Goal: Information Seeking & Learning: Learn about a topic

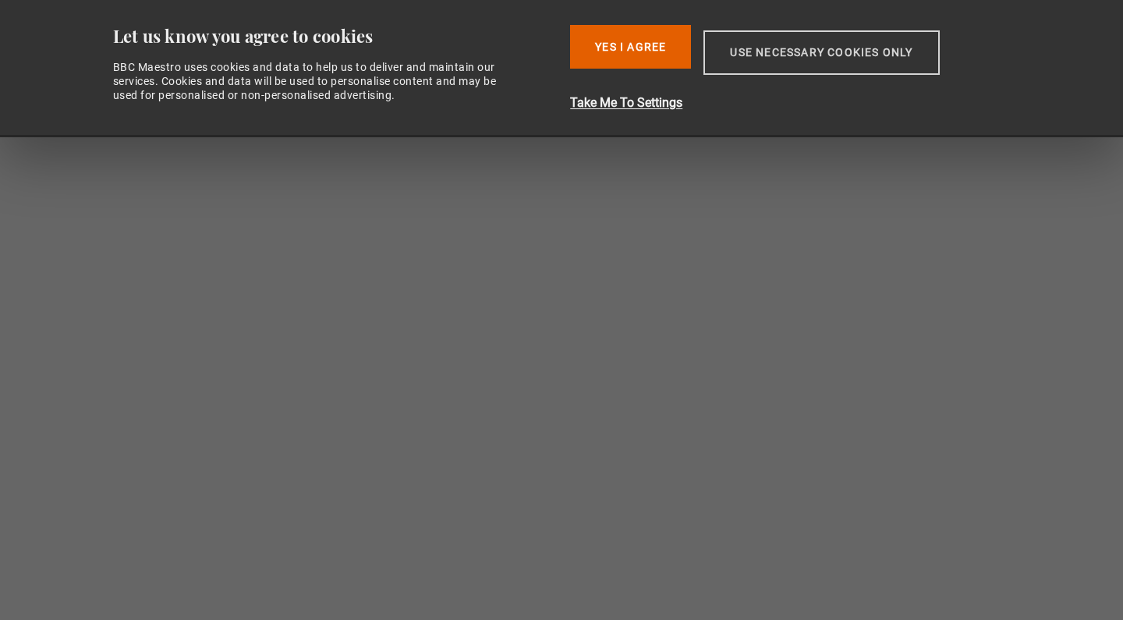
click at [848, 58] on button "Use necessary cookies only" at bounding box center [820, 52] width 235 height 44
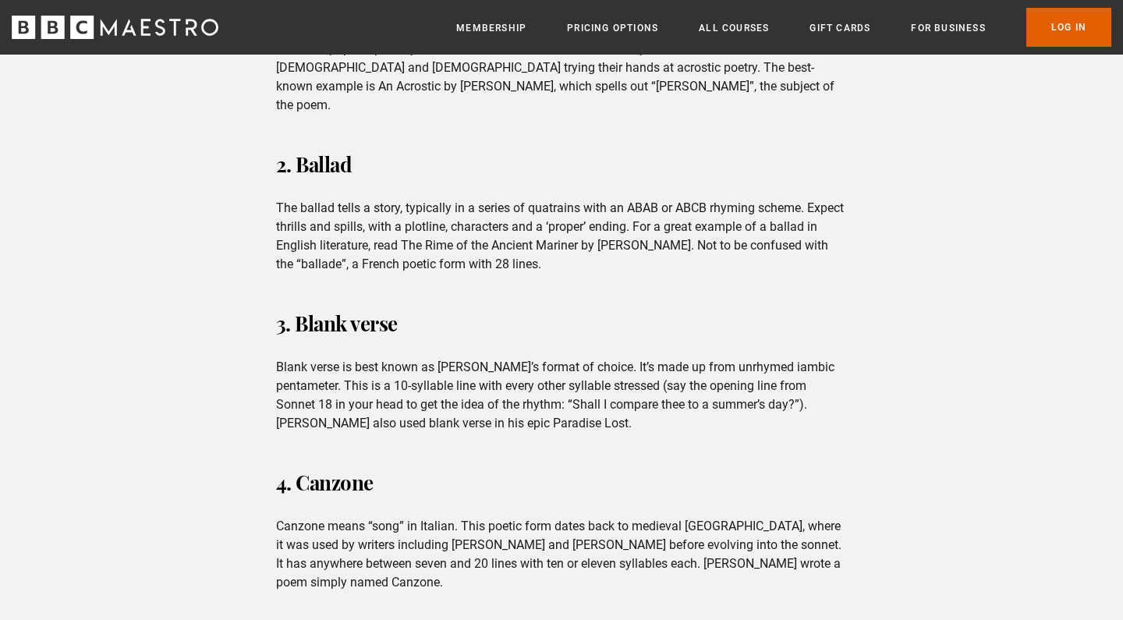
scroll to position [781, 0]
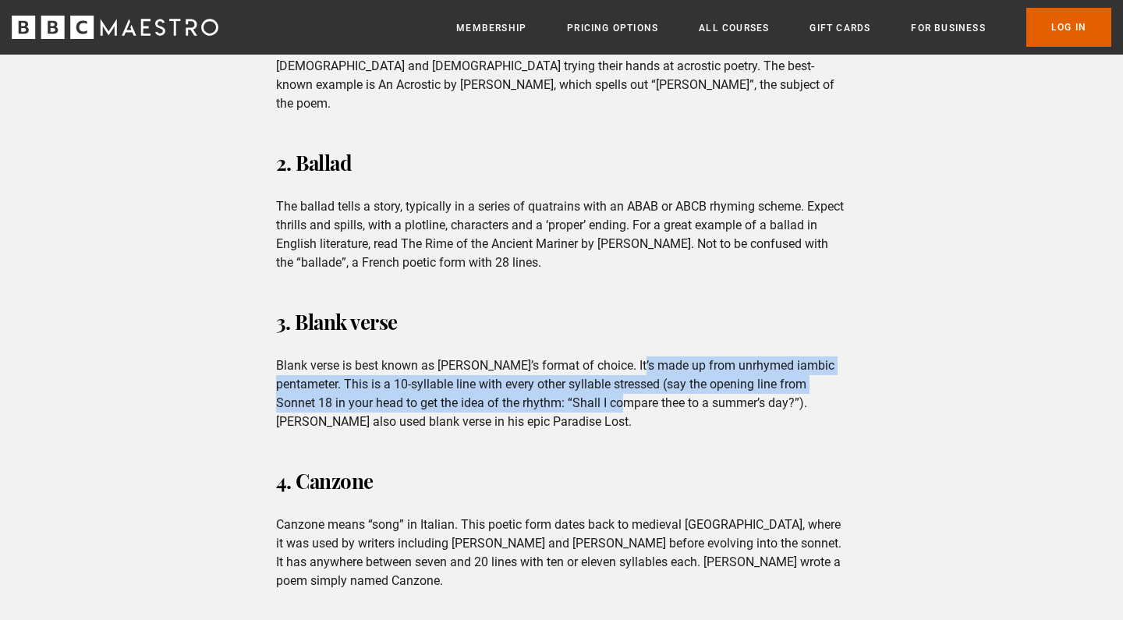
drag, startPoint x: 632, startPoint y: 349, endPoint x: 642, endPoint y: 378, distance: 31.1
click at [642, 378] on p "Blank verse is best known as [PERSON_NAME]’s format of choice. It’s made up fro…" at bounding box center [562, 393] width 572 height 75
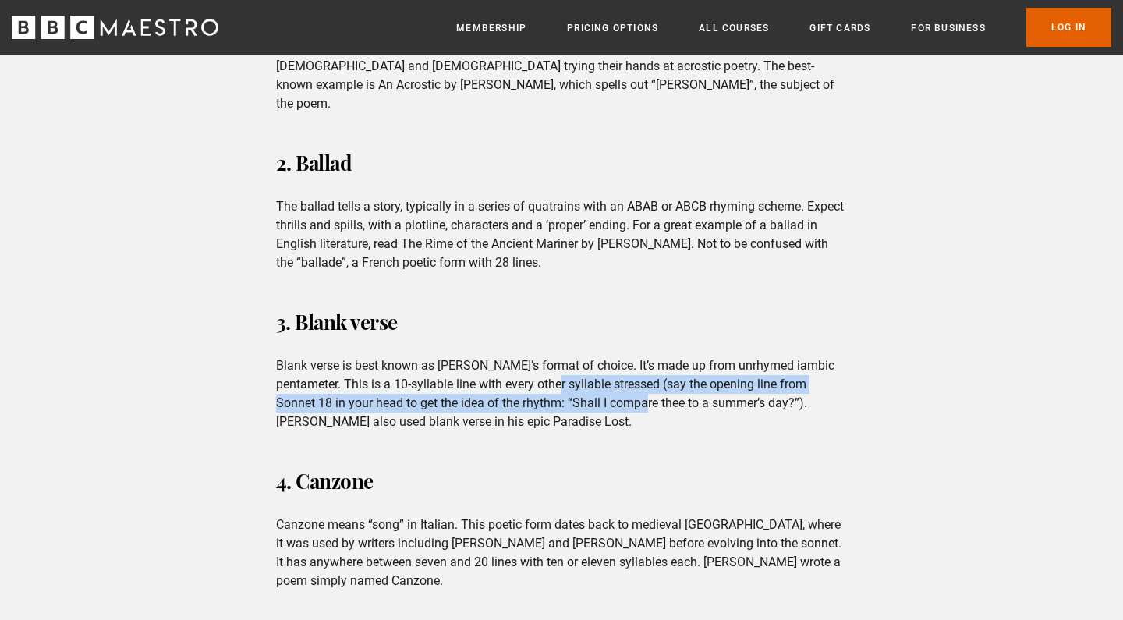
drag, startPoint x: 642, startPoint y: 378, endPoint x: 605, endPoint y: 367, distance: 38.2
click at [606, 368] on p "Blank verse is best known as [PERSON_NAME]’s format of choice. It’s made up fro…" at bounding box center [562, 393] width 572 height 75
click at [605, 367] on p "Blank verse is best known as [PERSON_NAME]’s format of choice. It’s made up fro…" at bounding box center [562, 393] width 572 height 75
drag, startPoint x: 605, startPoint y: 367, endPoint x: 618, endPoint y: 384, distance: 21.2
click at [618, 384] on p "Blank verse is best known as [PERSON_NAME]’s format of choice. It’s made up fro…" at bounding box center [562, 393] width 572 height 75
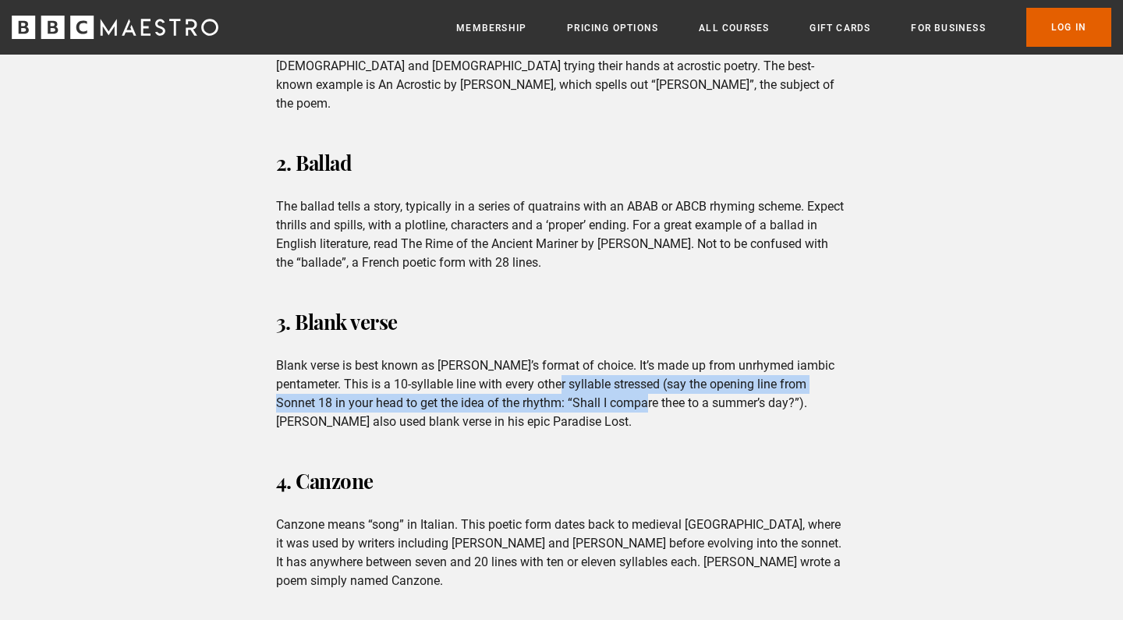
click at [618, 384] on p "Blank verse is best known as [PERSON_NAME]’s format of choice. It’s made up fro…" at bounding box center [562, 393] width 572 height 75
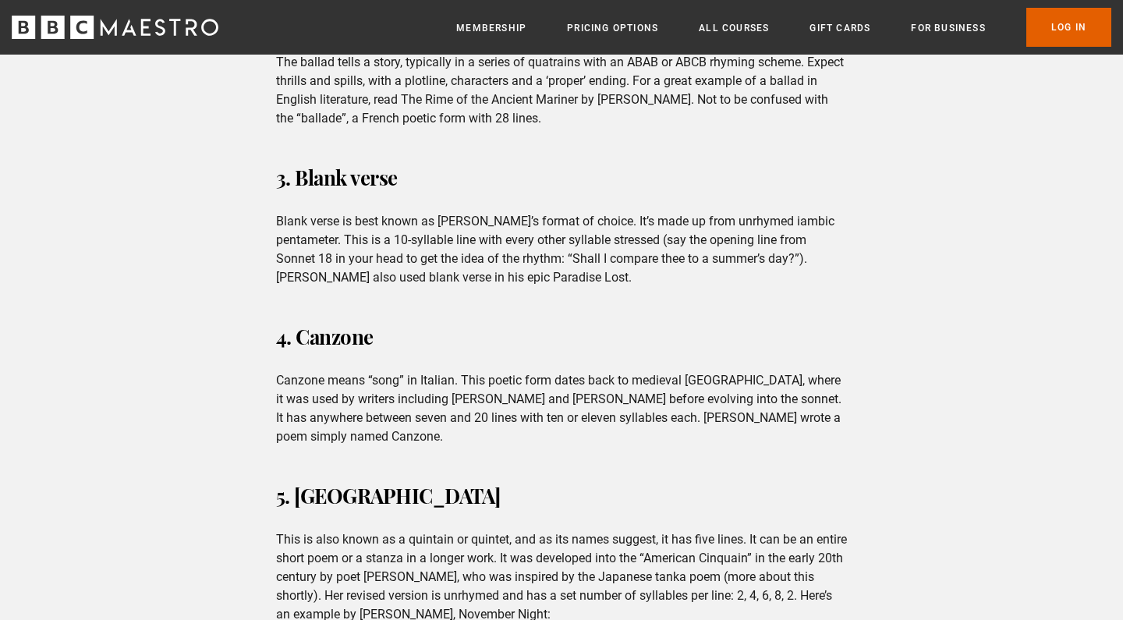
scroll to position [926, 0]
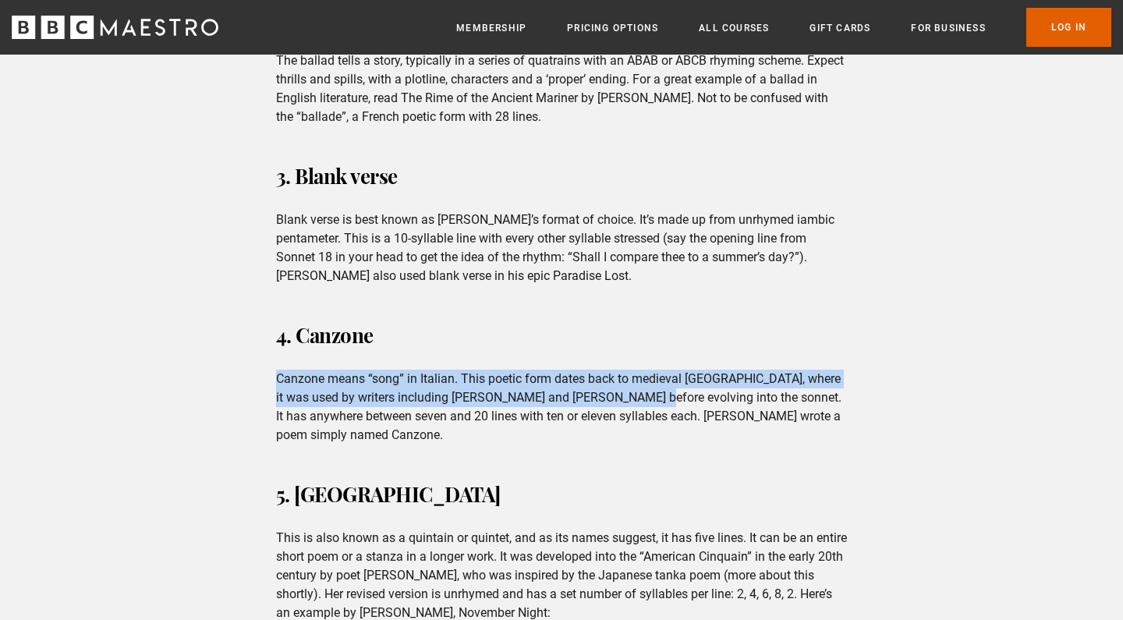
drag, startPoint x: 618, startPoint y: 384, endPoint x: 572, endPoint y: 349, distance: 57.9
click at [572, 349] on div "4. Canzone Canzone means “song” in Italian. This poetic form dates back to medi…" at bounding box center [562, 381] width 597 height 128
click at [571, 349] on div "4. Canzone Canzone means “song” in Italian. This poetic form dates back to medi…" at bounding box center [562, 381] width 597 height 128
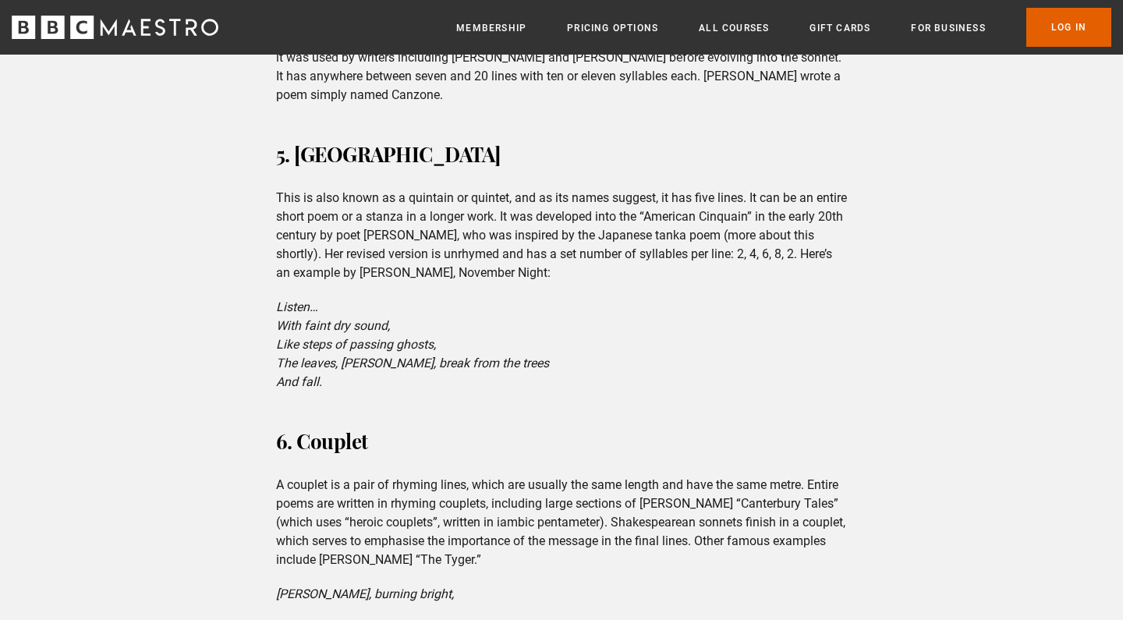
scroll to position [1272, 0]
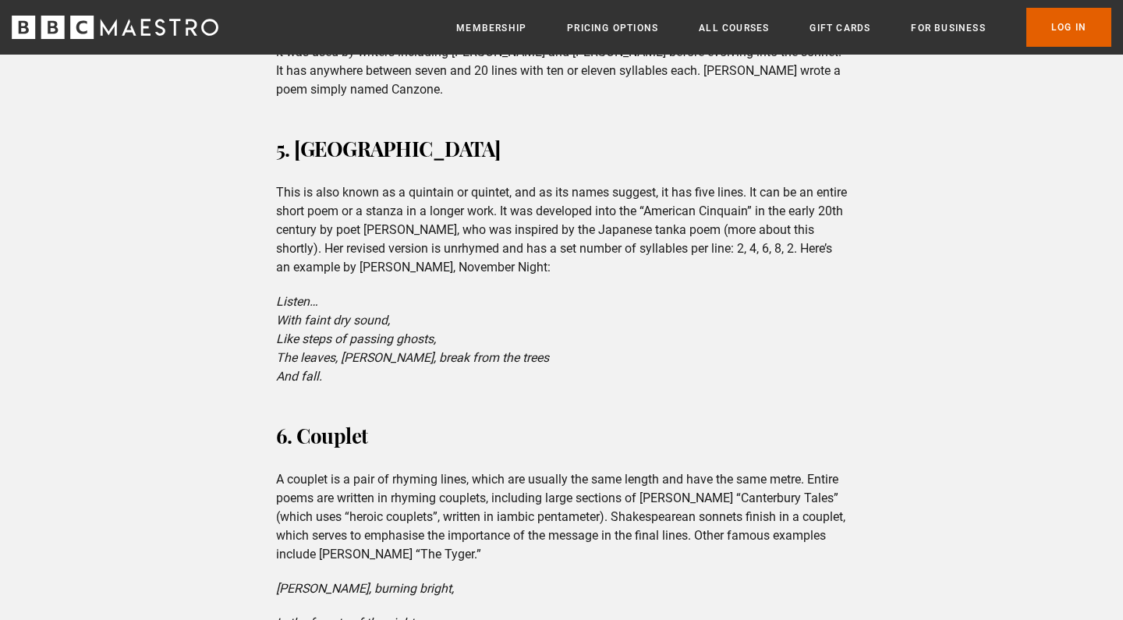
click at [451, 470] on p "A couplet is a pair of rhyming lines, which are usually the same length and hav…" at bounding box center [562, 517] width 572 height 94
drag, startPoint x: 451, startPoint y: 455, endPoint x: 501, endPoint y: 467, distance: 50.7
click at [500, 470] on p "A couplet is a pair of rhyming lines, which are usually the same length and hav…" at bounding box center [562, 517] width 572 height 94
click at [501, 470] on p "A couplet is a pair of rhyming lines, which are usually the same length and hav…" at bounding box center [562, 517] width 572 height 94
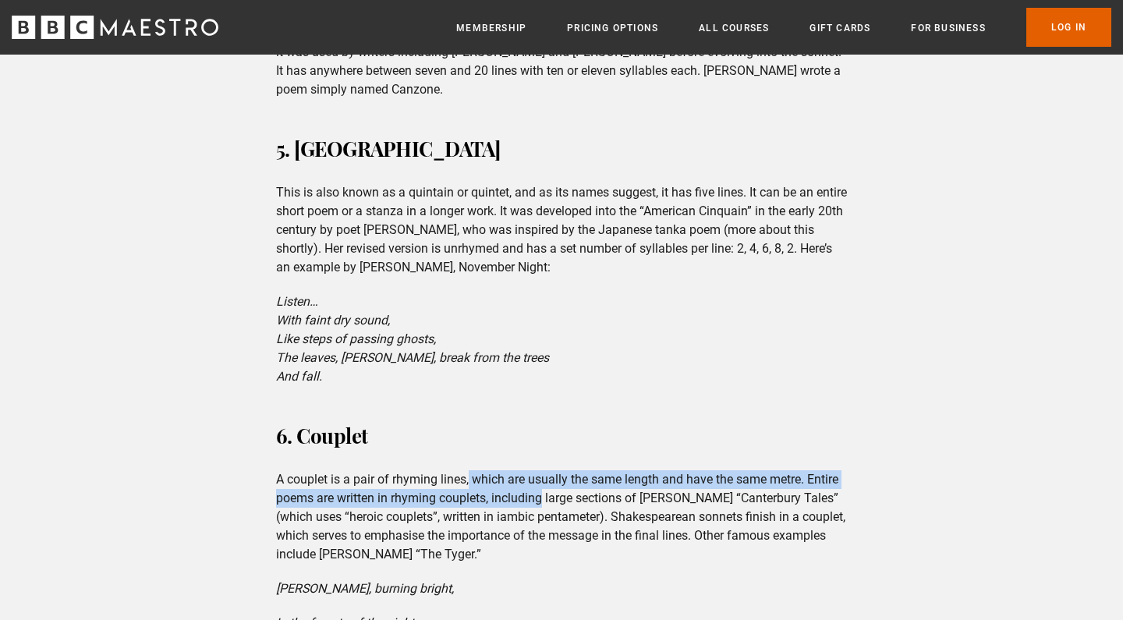
drag, startPoint x: 501, startPoint y: 467, endPoint x: 469, endPoint y: 447, distance: 37.2
click at [470, 470] on p "A couplet is a pair of rhyming lines, which are usually the same length and hav…" at bounding box center [562, 517] width 572 height 94
click at [469, 470] on p "A couplet is a pair of rhyming lines, which are usually the same length and hav…" at bounding box center [562, 517] width 572 height 94
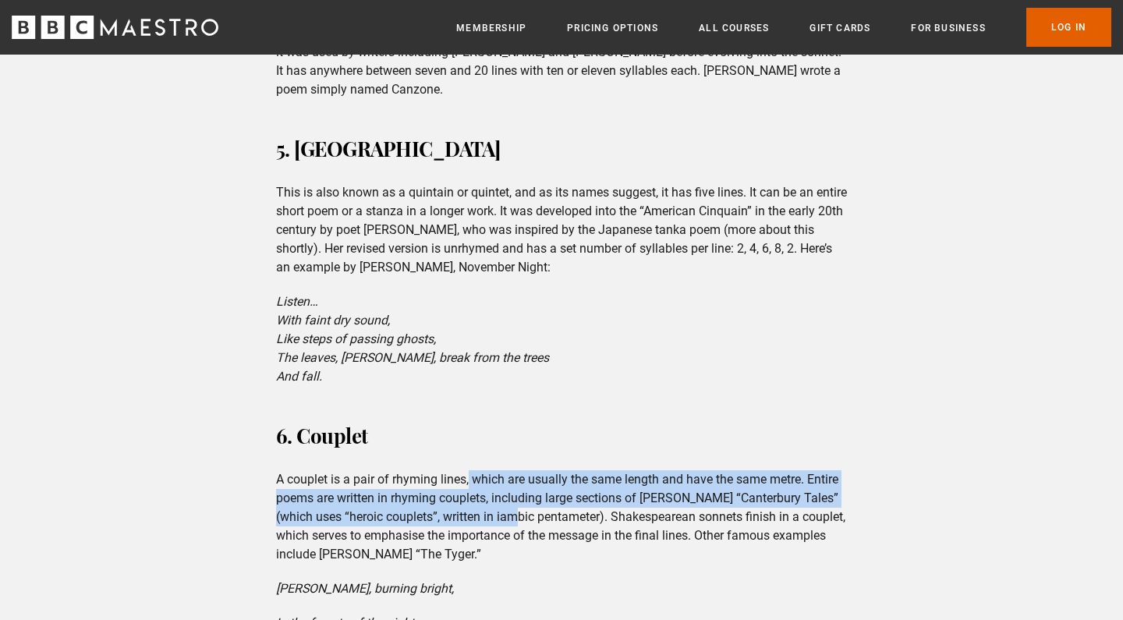
drag, startPoint x: 469, startPoint y: 447, endPoint x: 496, endPoint y: 473, distance: 37.5
click at [496, 473] on p "A couplet is a pair of rhyming lines, which are usually the same length and hav…" at bounding box center [562, 517] width 572 height 94
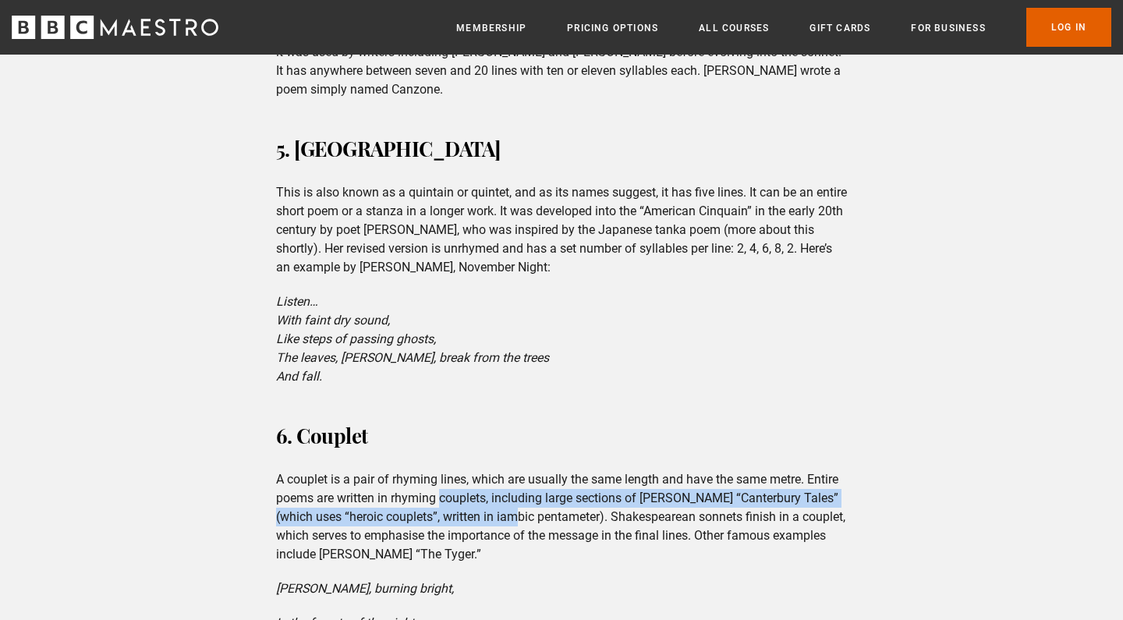
drag, startPoint x: 496, startPoint y: 473, endPoint x: 476, endPoint y: 456, distance: 26.6
click at [476, 470] on p "A couplet is a pair of rhyming lines, which are usually the same length and hav…" at bounding box center [562, 517] width 572 height 94
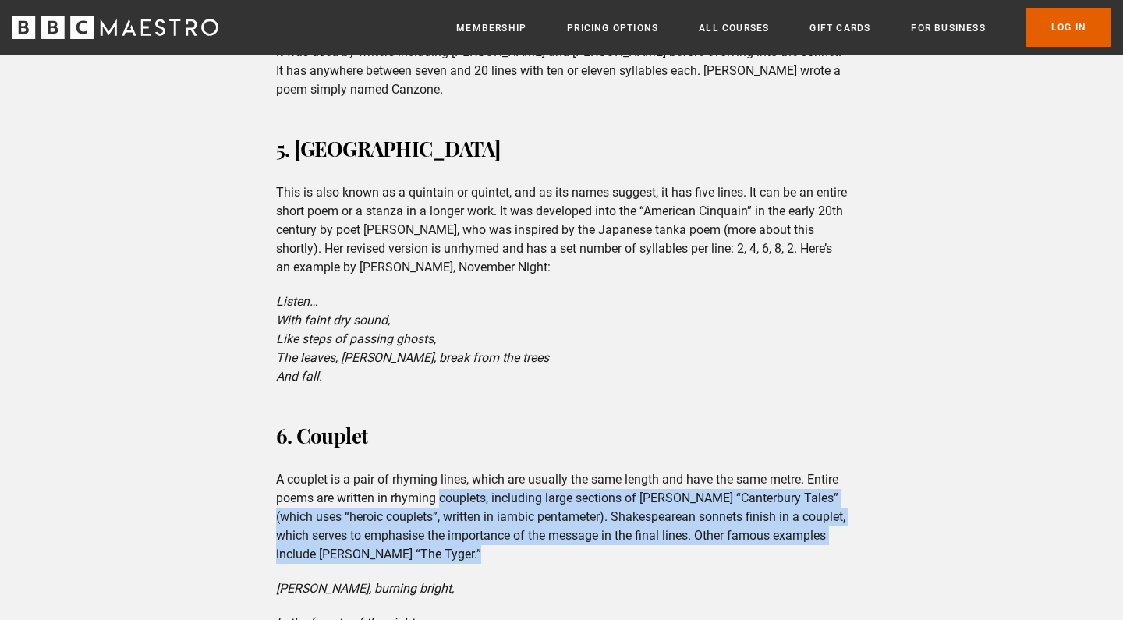
drag, startPoint x: 476, startPoint y: 456, endPoint x: 607, endPoint y: 512, distance: 143.2
click at [607, 512] on p "A couplet is a pair of rhyming lines, which are usually the same length and hav…" at bounding box center [562, 517] width 572 height 94
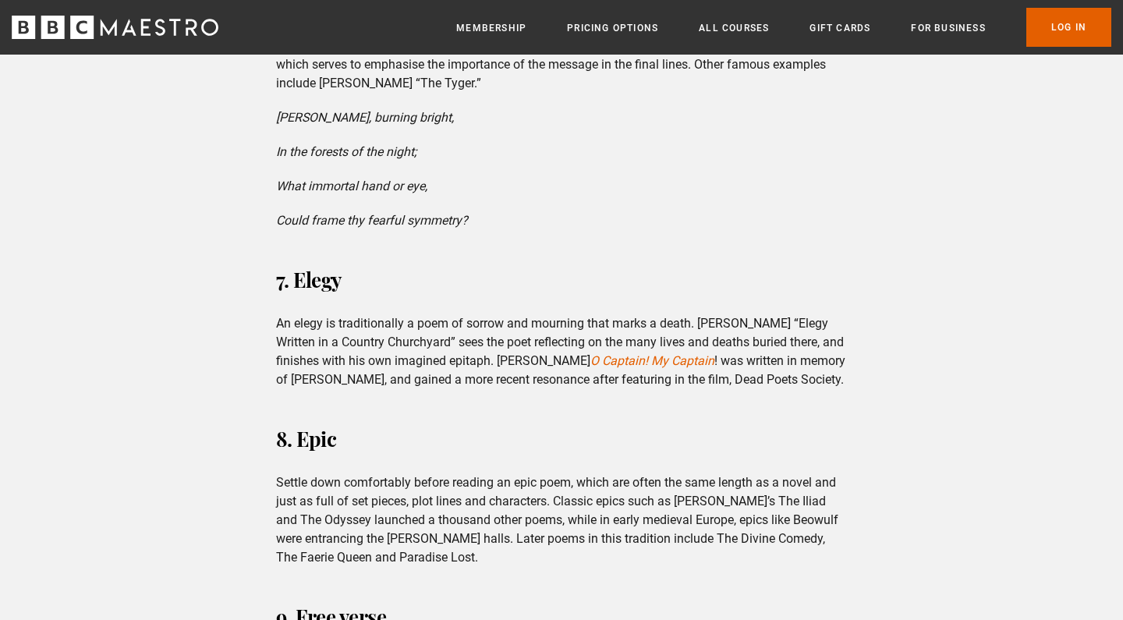
scroll to position [1747, 0]
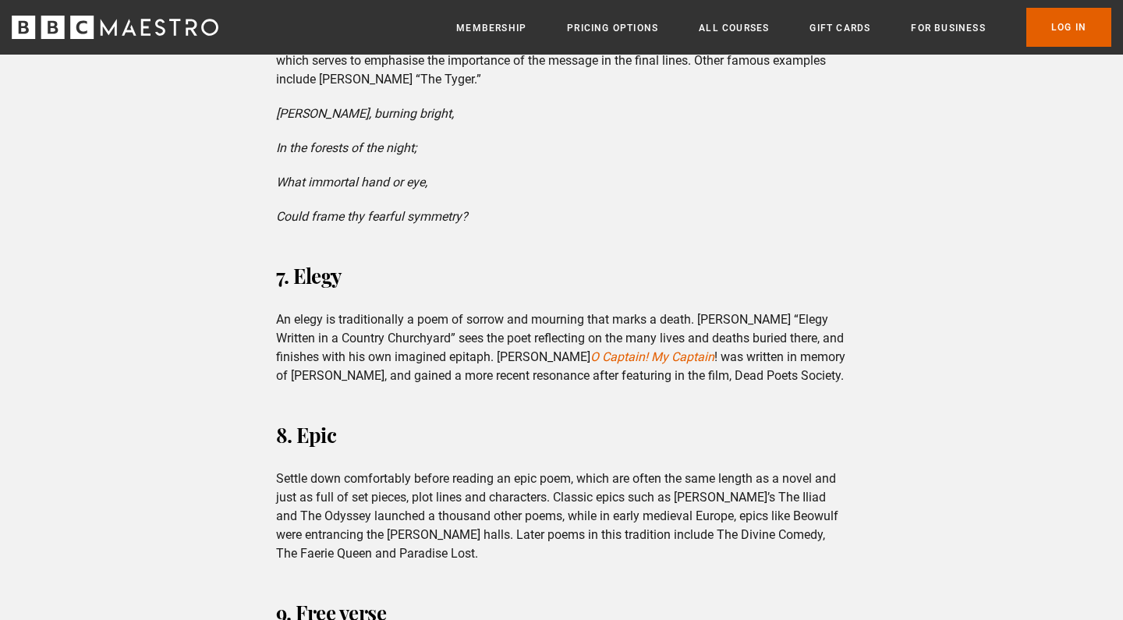
click at [416, 469] on p "Settle down comfortably before reading an epic poem, which are often the same l…" at bounding box center [562, 516] width 572 height 94
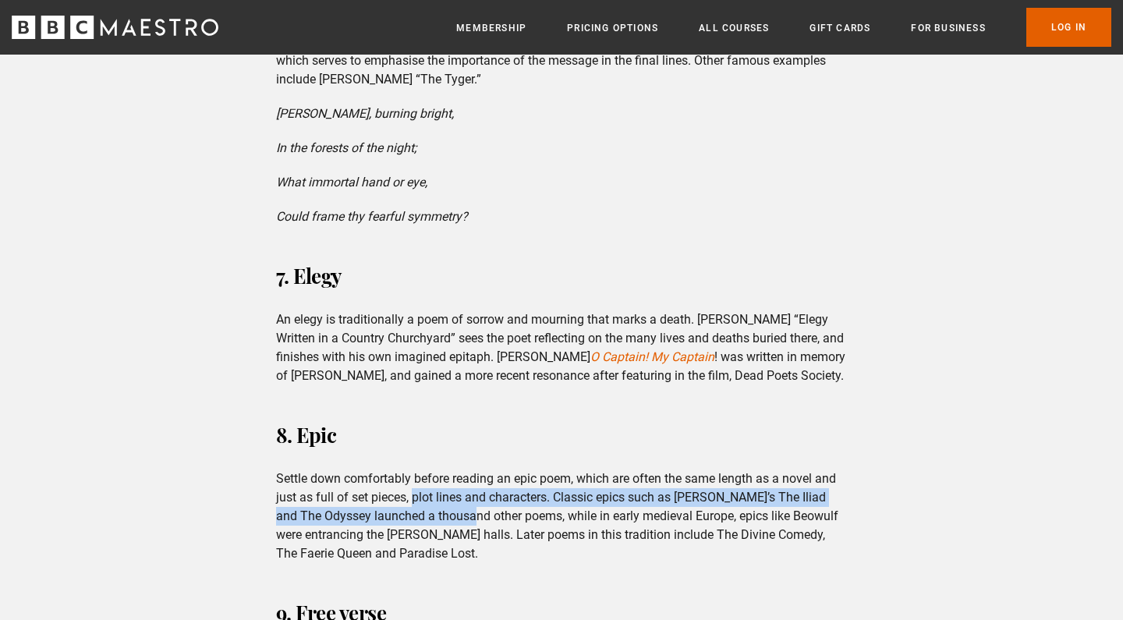
drag, startPoint x: 416, startPoint y: 467, endPoint x: 486, endPoint y: 522, distance: 88.8
click at [482, 520] on p "Settle down comfortably before reading an epic poem, which are often the same l…" at bounding box center [562, 516] width 572 height 94
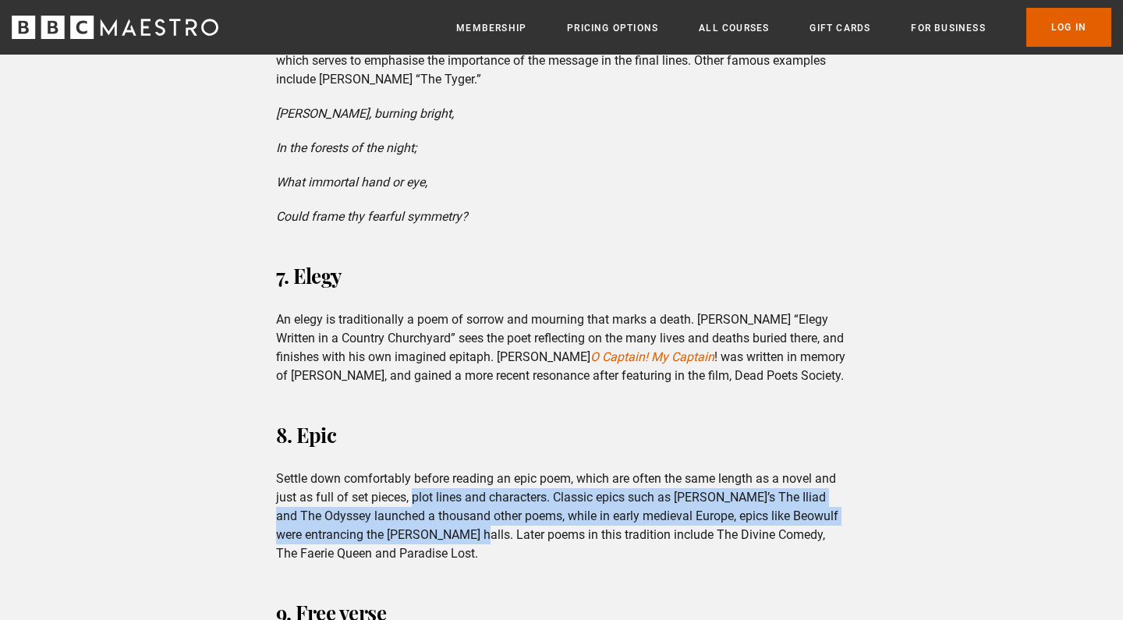
click at [486, 522] on p "Settle down comfortably before reading an epic poem, which are often the same l…" at bounding box center [562, 516] width 572 height 94
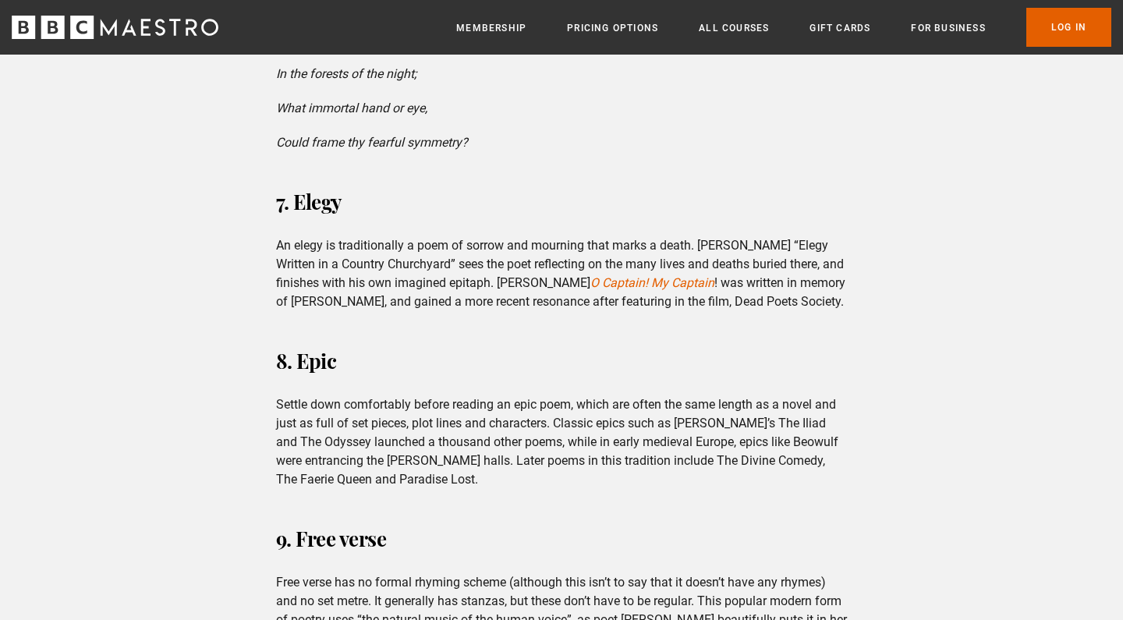
scroll to position [1926, 0]
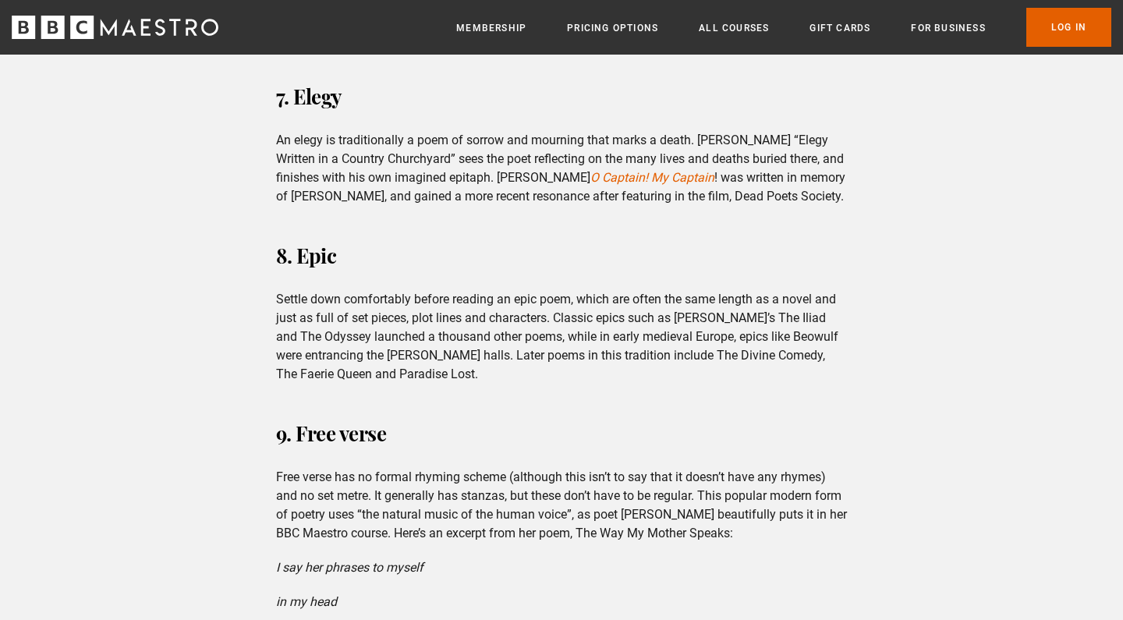
click at [455, 473] on p "Free verse has no formal rhyming scheme (although this isn’t to say that it doe…" at bounding box center [562, 505] width 572 height 75
drag, startPoint x: 455, startPoint y: 473, endPoint x: 443, endPoint y: 469, distance: 13.3
click at [443, 469] on p "Free verse has no formal rhyming scheme (although this isn’t to say that it doe…" at bounding box center [562, 505] width 572 height 75
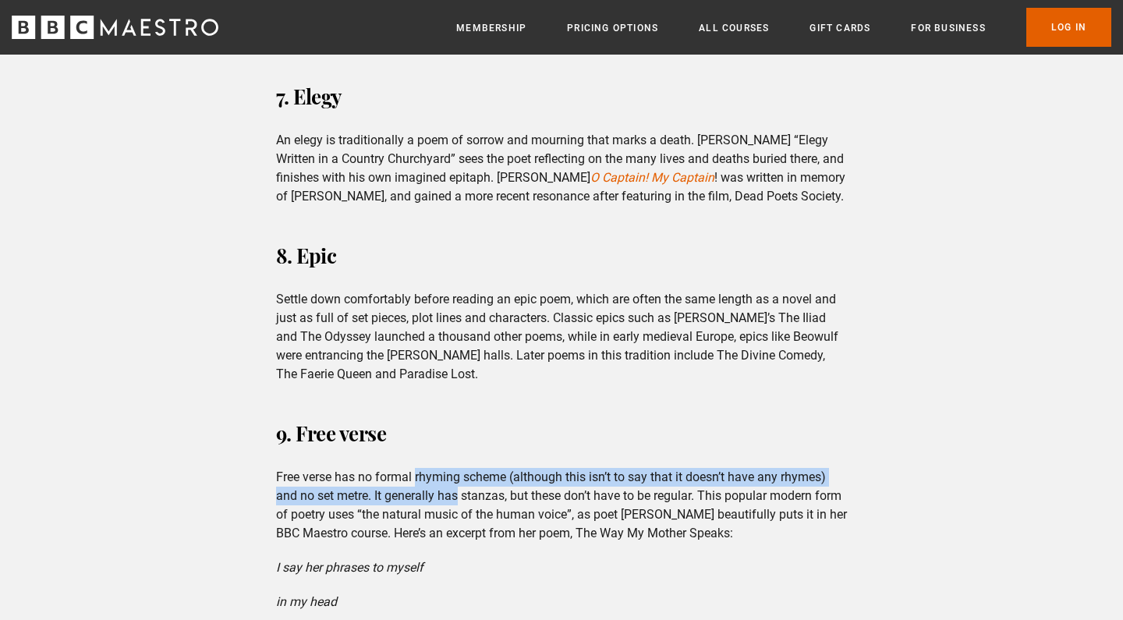
drag, startPoint x: 443, startPoint y: 469, endPoint x: 430, endPoint y: 461, distance: 14.7
click at [430, 468] on p "Free verse has no formal rhyming scheme (although this isn’t to say that it doe…" at bounding box center [562, 505] width 572 height 75
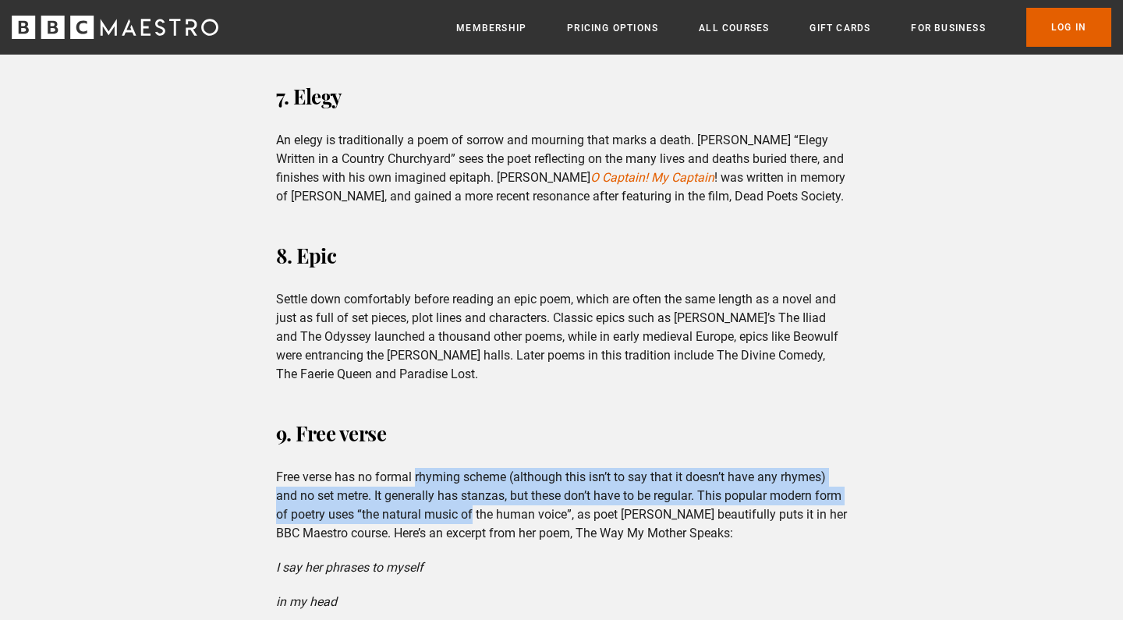
drag, startPoint x: 430, startPoint y: 461, endPoint x: 465, endPoint y: 488, distance: 43.8
click at [464, 488] on p "Free verse has no formal rhyming scheme (although this isn’t to say that it doe…" at bounding box center [562, 505] width 572 height 75
click at [465, 488] on p "Free verse has no formal rhyming scheme (although this isn’t to say that it doe…" at bounding box center [562, 505] width 572 height 75
drag, startPoint x: 465, startPoint y: 488, endPoint x: 433, endPoint y: 463, distance: 40.6
click at [433, 468] on p "Free verse has no formal rhyming scheme (although this isn’t to say that it doe…" at bounding box center [562, 505] width 572 height 75
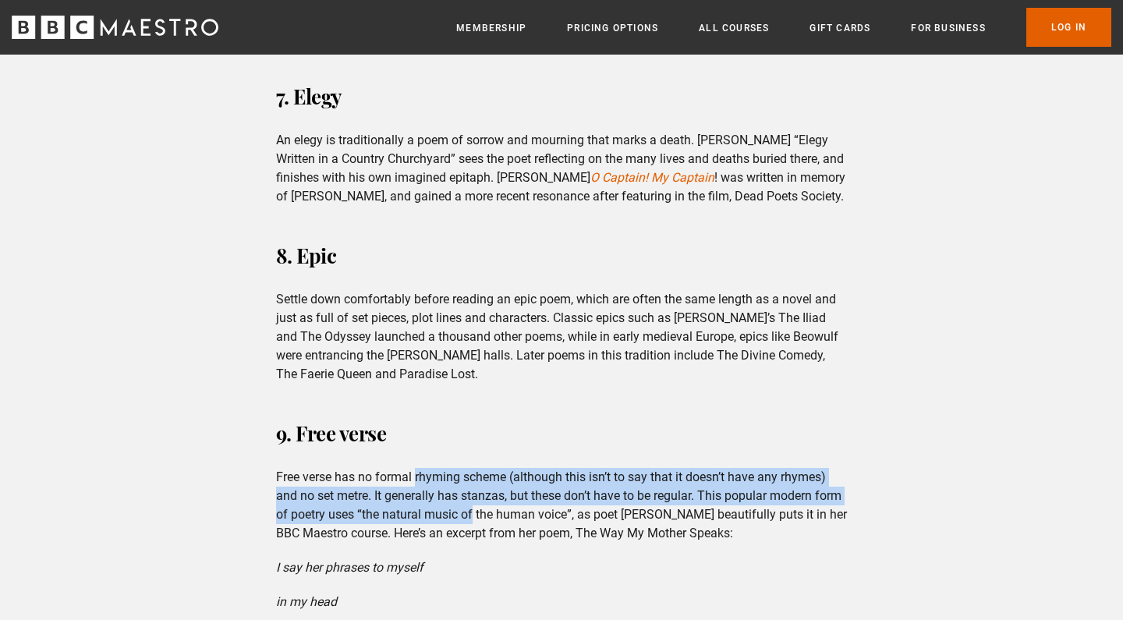
click at [433, 468] on p "Free verse has no formal rhyming scheme (although this isn’t to say that it doe…" at bounding box center [562, 505] width 572 height 75
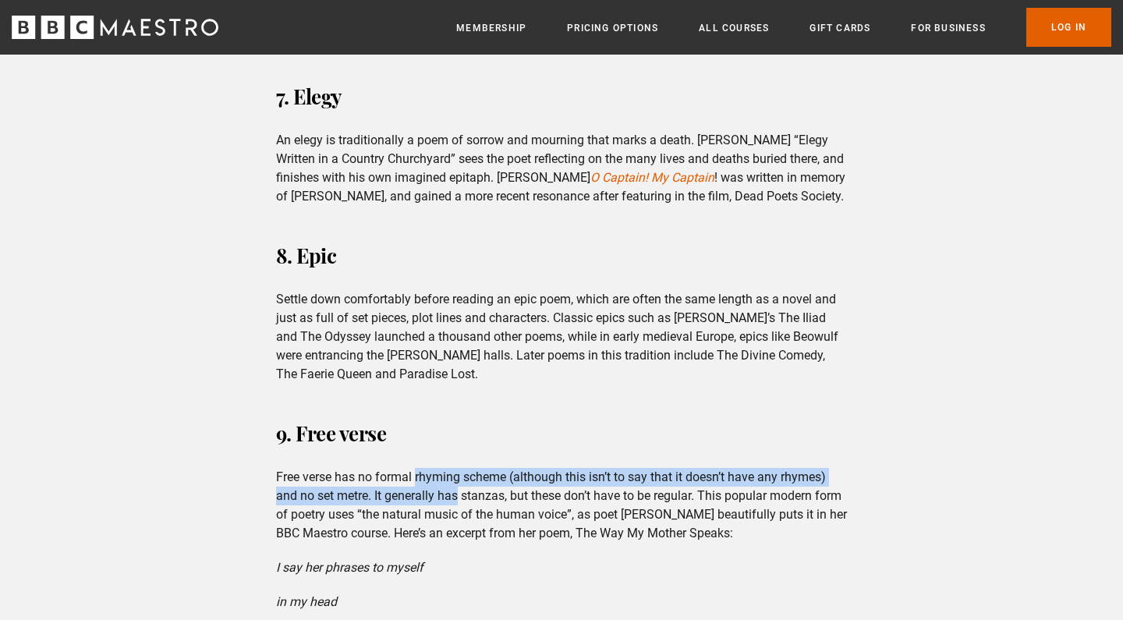
drag, startPoint x: 433, startPoint y: 463, endPoint x: 447, endPoint y: 483, distance: 24.0
click at [447, 483] on p "Free verse has no formal rhyming scheme (although this isn’t to say that it doe…" at bounding box center [562, 505] width 572 height 75
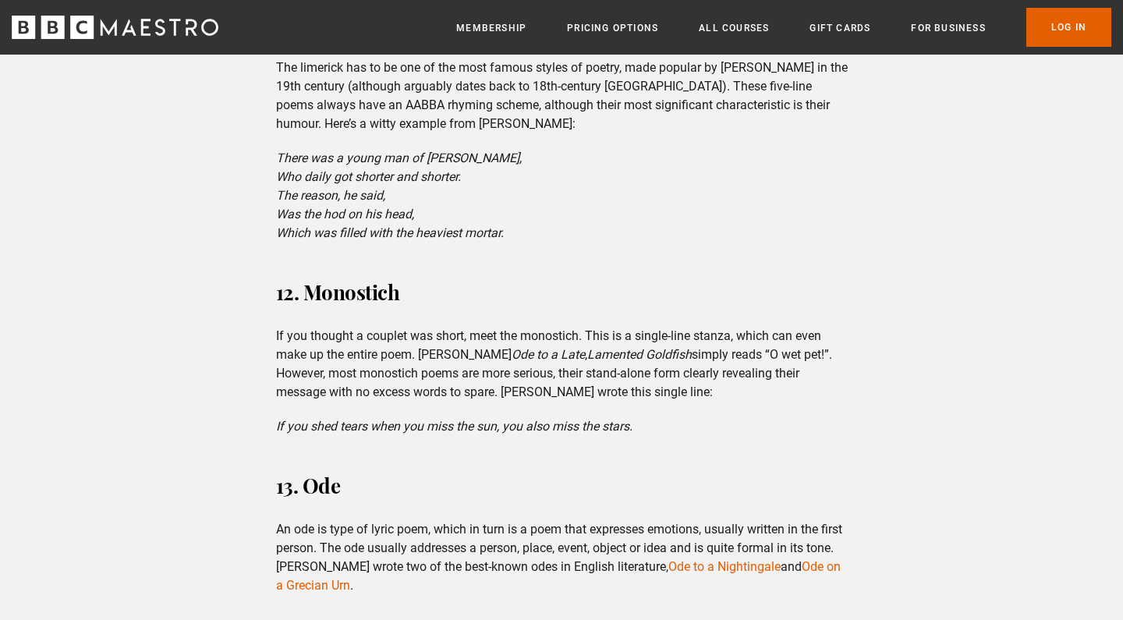
scroll to position [3713, 0]
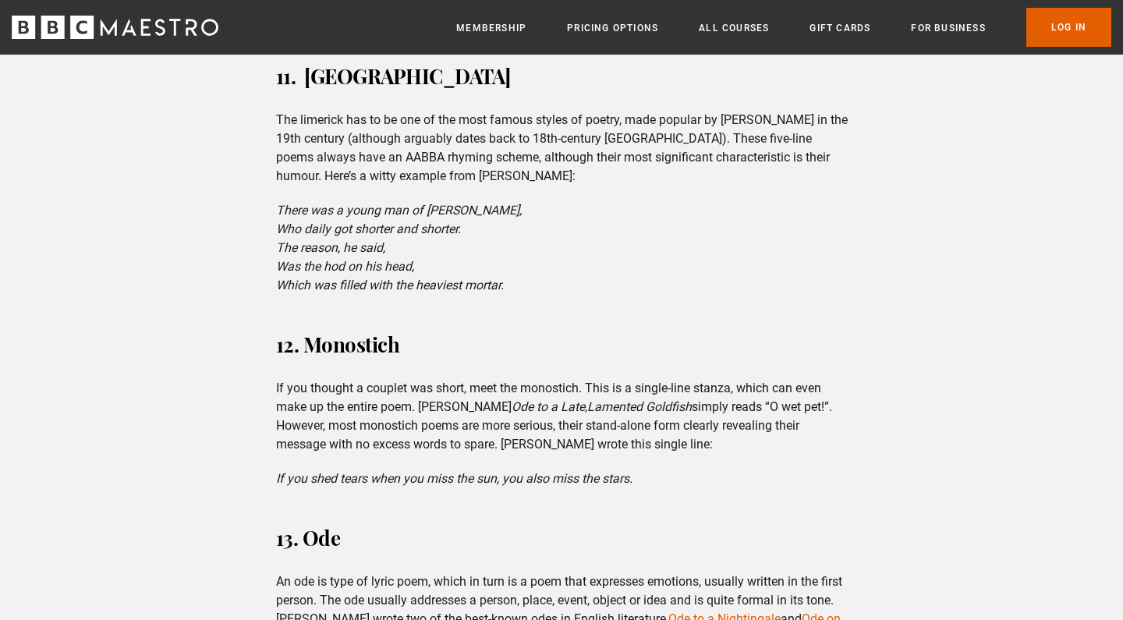
click at [447, 483] on em "If you shed tears when you miss the sun, you also miss the stars." at bounding box center [454, 478] width 356 height 15
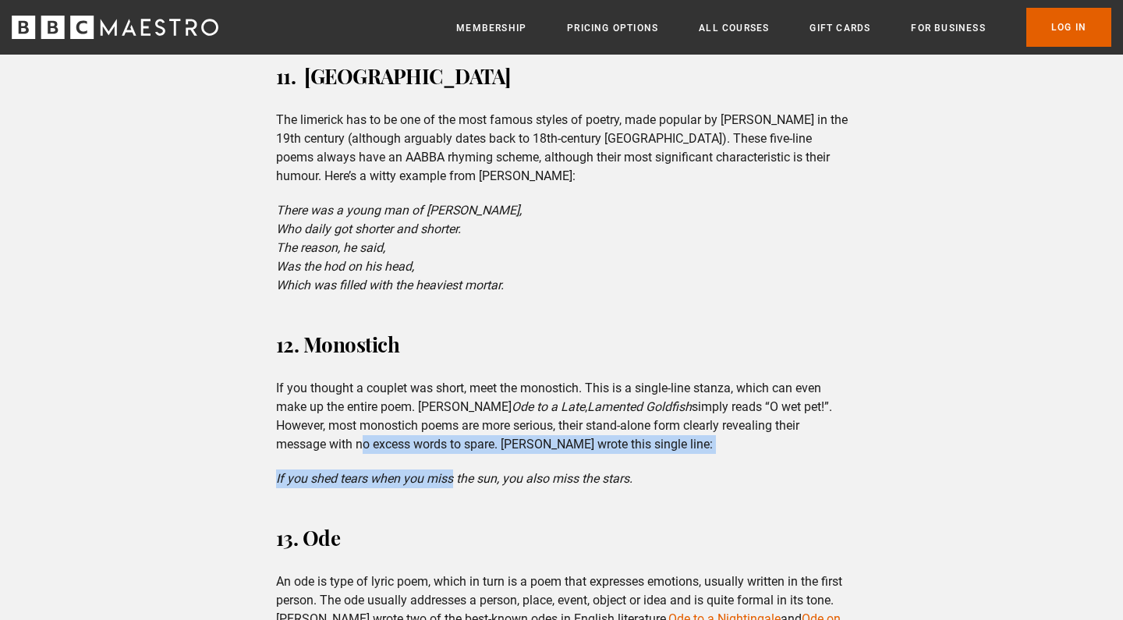
drag, startPoint x: 447, startPoint y: 483, endPoint x: 356, endPoint y: 441, distance: 100.8
click at [356, 441] on div "12. Monostich If you thought a couplet was short, meet the monostich. This is a…" at bounding box center [562, 407] width 597 height 162
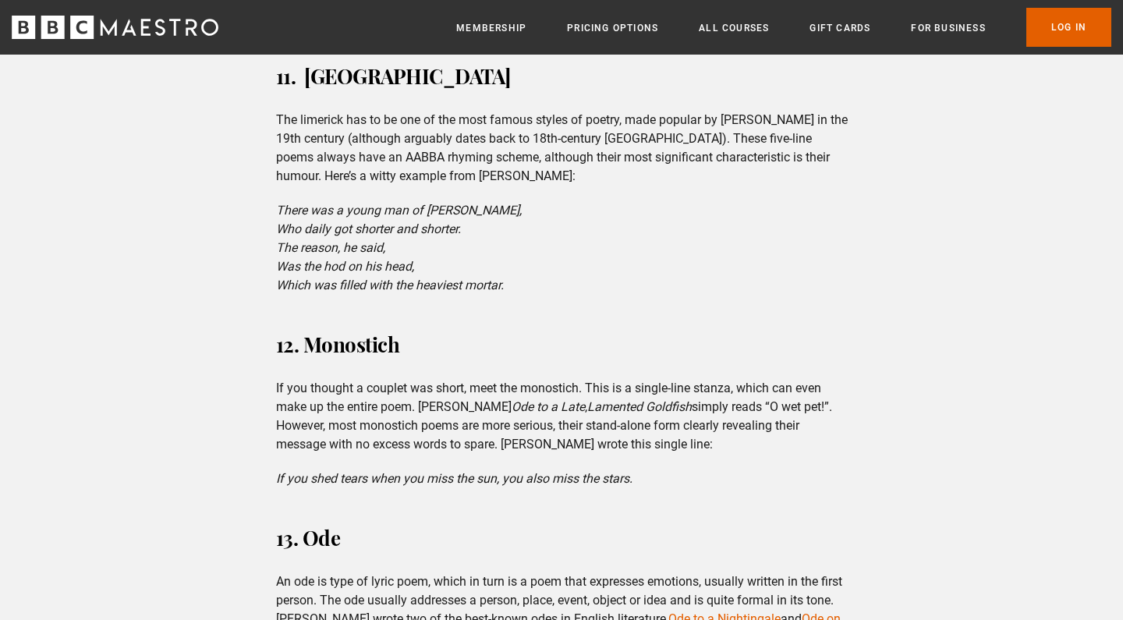
click at [355, 441] on p "If you thought a couplet was short, meet the monostich. This is a single-line s…" at bounding box center [562, 416] width 572 height 75
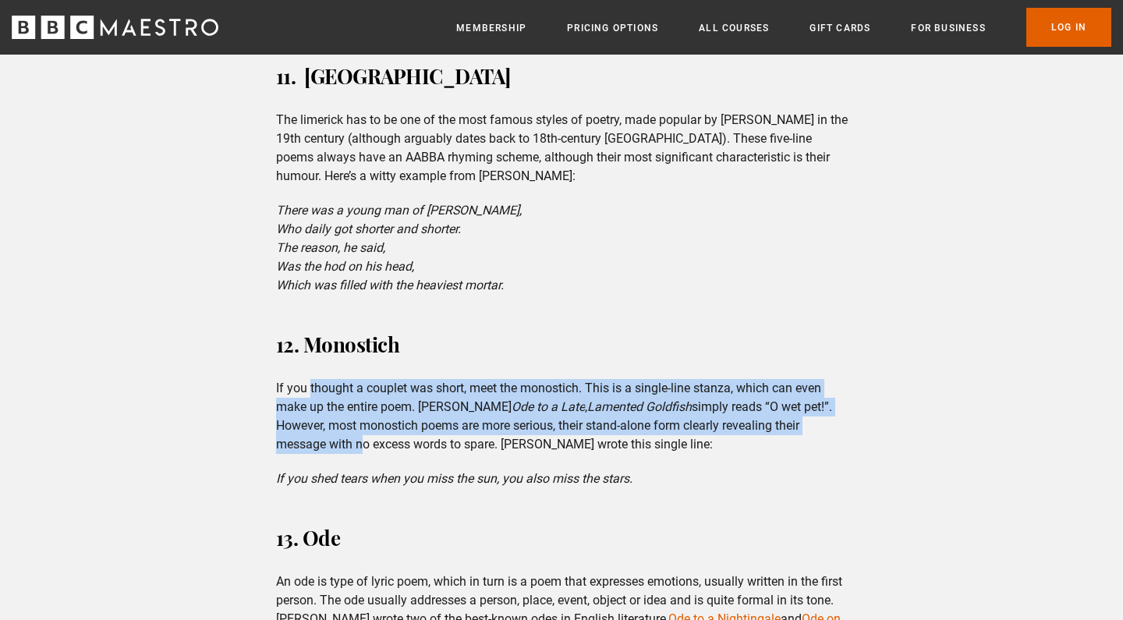
drag, startPoint x: 355, startPoint y: 441, endPoint x: 314, endPoint y: 394, distance: 61.9
click at [315, 395] on p "If you thought a couplet was short, meet the monostich. This is a single-line s…" at bounding box center [562, 416] width 572 height 75
click at [314, 394] on p "If you thought a couplet was short, meet the monostich. This is a single-line s…" at bounding box center [562, 416] width 572 height 75
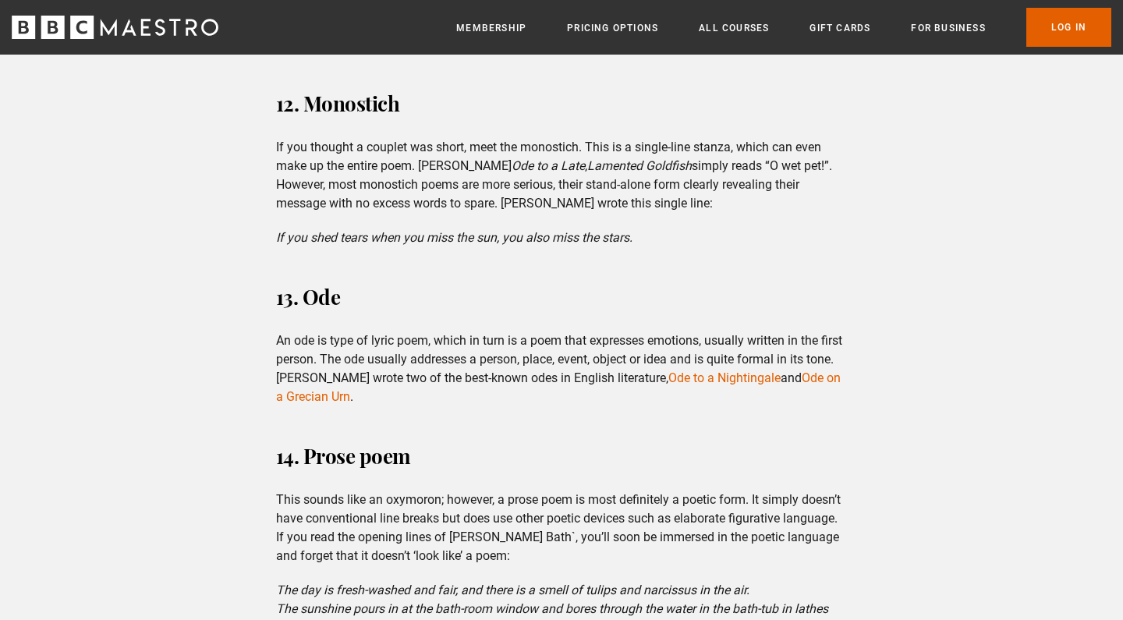
scroll to position [3959, 0]
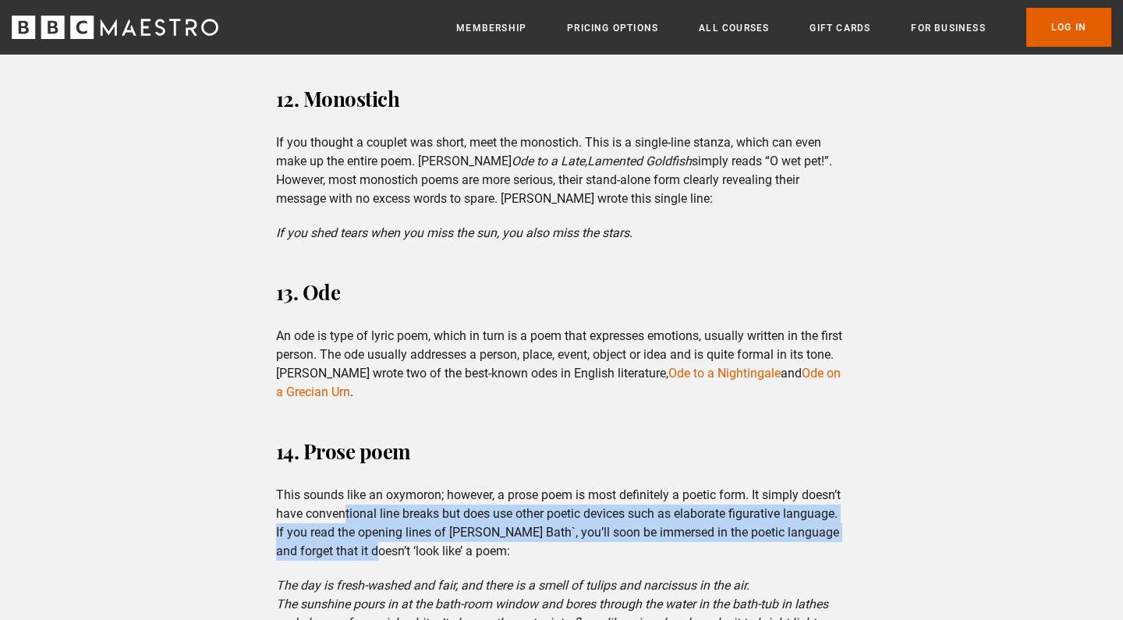
drag, startPoint x: 345, startPoint y: 513, endPoint x: 366, endPoint y: 548, distance: 40.9
click at [366, 548] on p "This sounds like an oxymoron; however, a prose poem is most definitely a poetic…" at bounding box center [562, 523] width 572 height 75
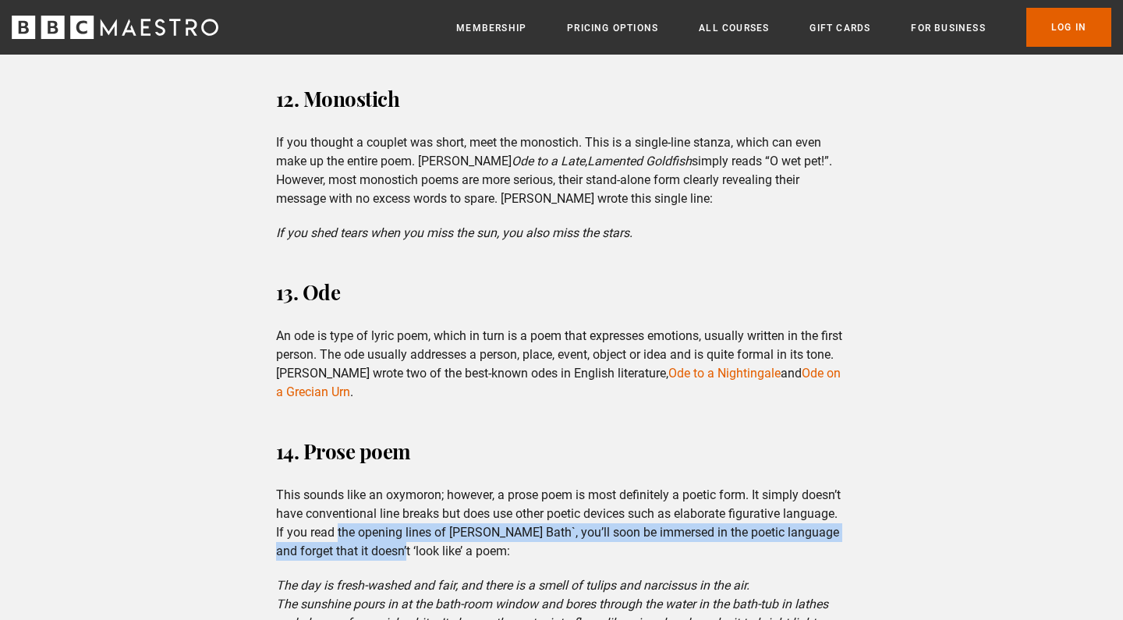
drag, startPoint x: 366, startPoint y: 548, endPoint x: 338, endPoint y: 512, distance: 46.2
click at [338, 513] on p "This sounds like an oxymoron; however, a prose poem is most definitely a poetic…" at bounding box center [562, 523] width 572 height 75
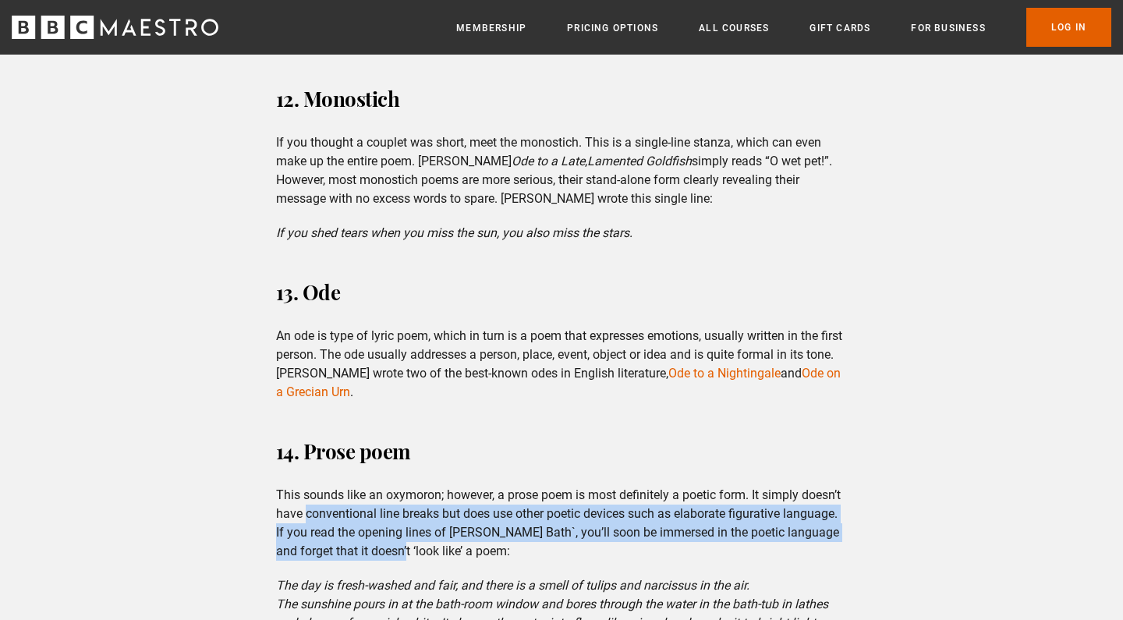
click at [338, 512] on p "This sounds like an oxymoron; however, a prose poem is most definitely a poetic…" at bounding box center [562, 523] width 572 height 75
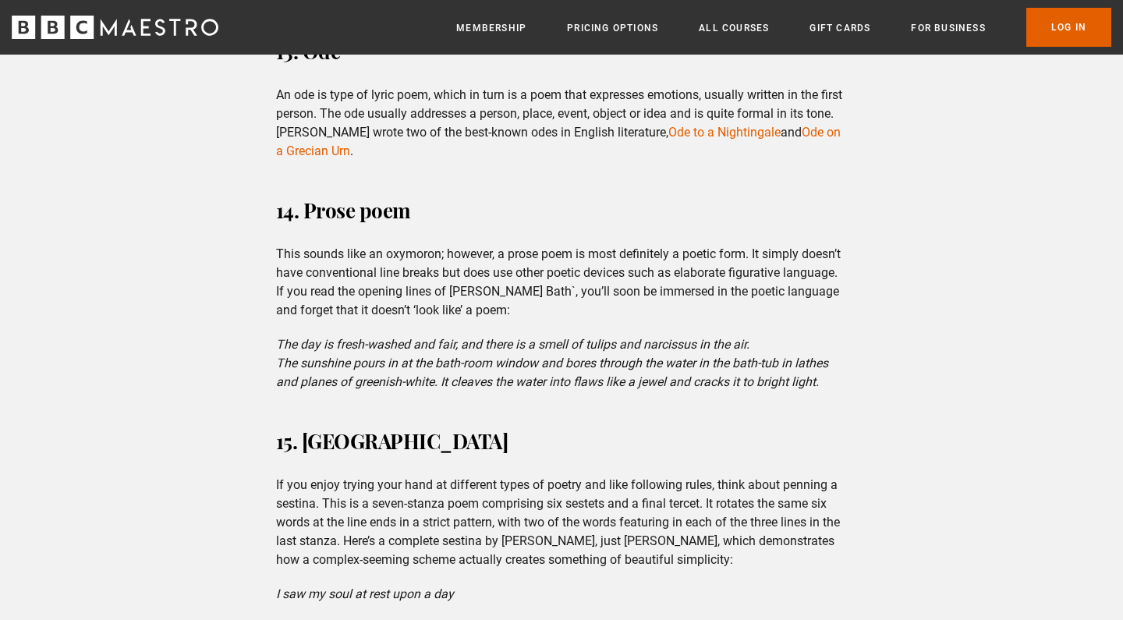
scroll to position [4202, 0]
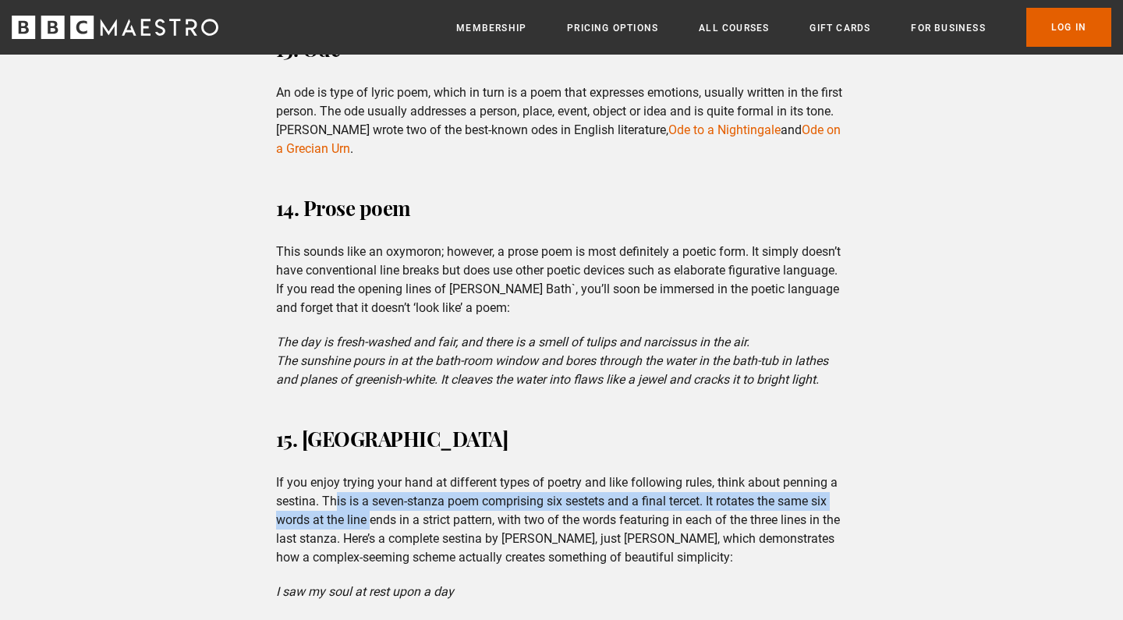
drag, startPoint x: 338, startPoint y: 512, endPoint x: 373, endPoint y: 543, distance: 47.5
click at [373, 543] on p "If you enjoy trying your hand at different types of poetry and like following r…" at bounding box center [562, 520] width 572 height 94
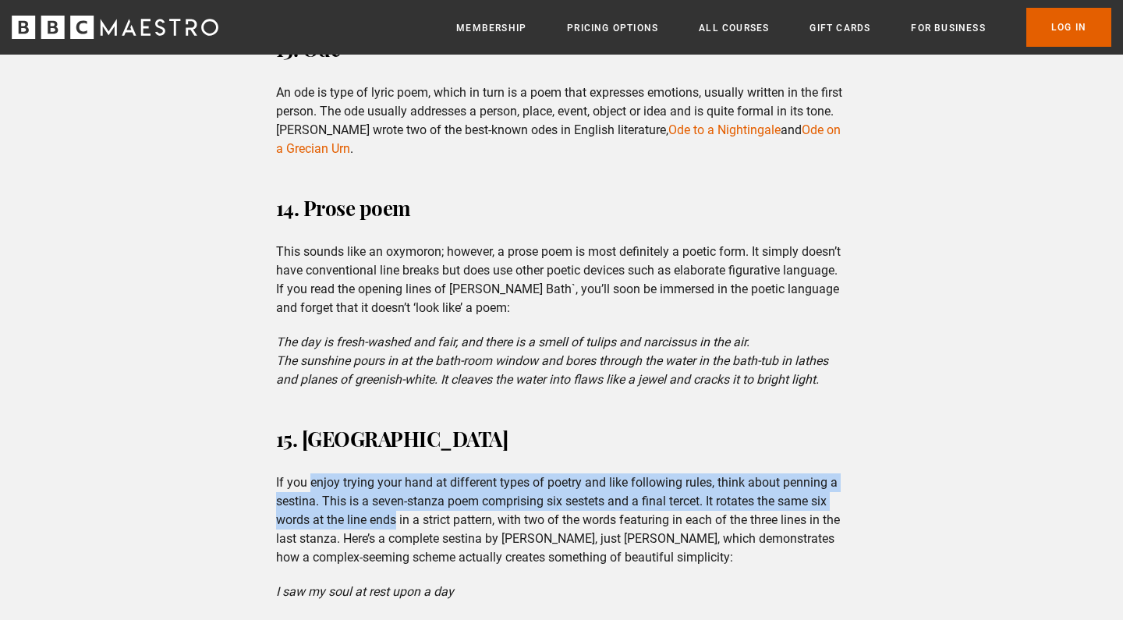
drag, startPoint x: 373, startPoint y: 543, endPoint x: 324, endPoint y: 505, distance: 61.6
click at [324, 505] on p "If you enjoy trying your hand at different types of poetry and like following r…" at bounding box center [562, 520] width 572 height 94
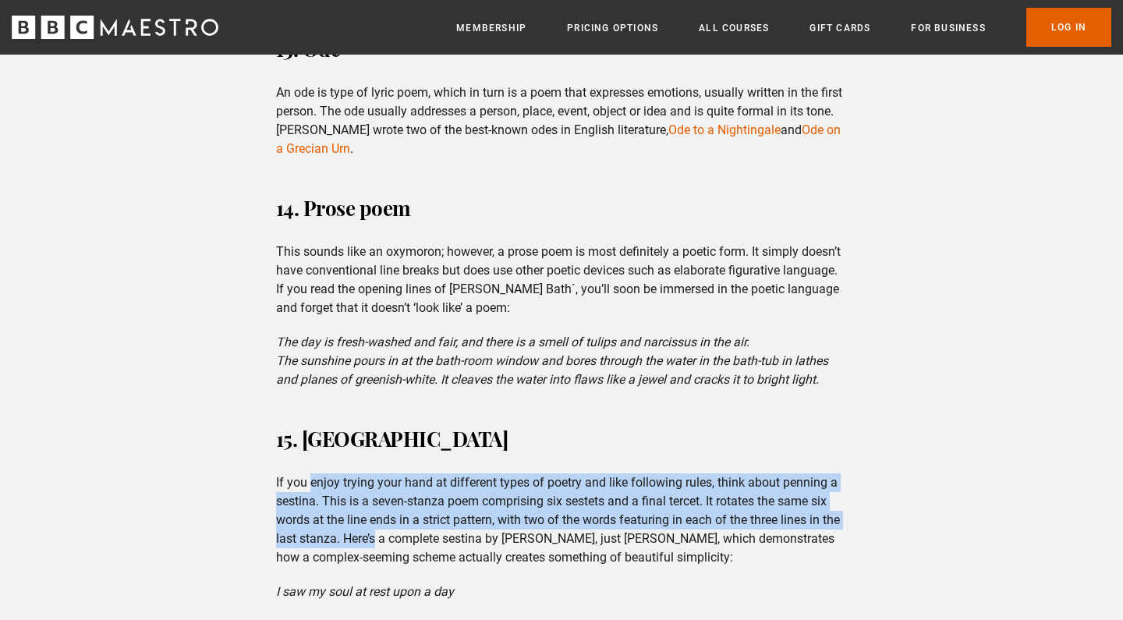
drag, startPoint x: 324, startPoint y: 505, endPoint x: 372, endPoint y: 556, distance: 69.5
click at [372, 555] on p "If you enjoy trying your hand at different types of poetry and like following r…" at bounding box center [562, 520] width 572 height 94
click at [372, 556] on p "If you enjoy trying your hand at different types of poetry and like following r…" at bounding box center [562, 520] width 572 height 94
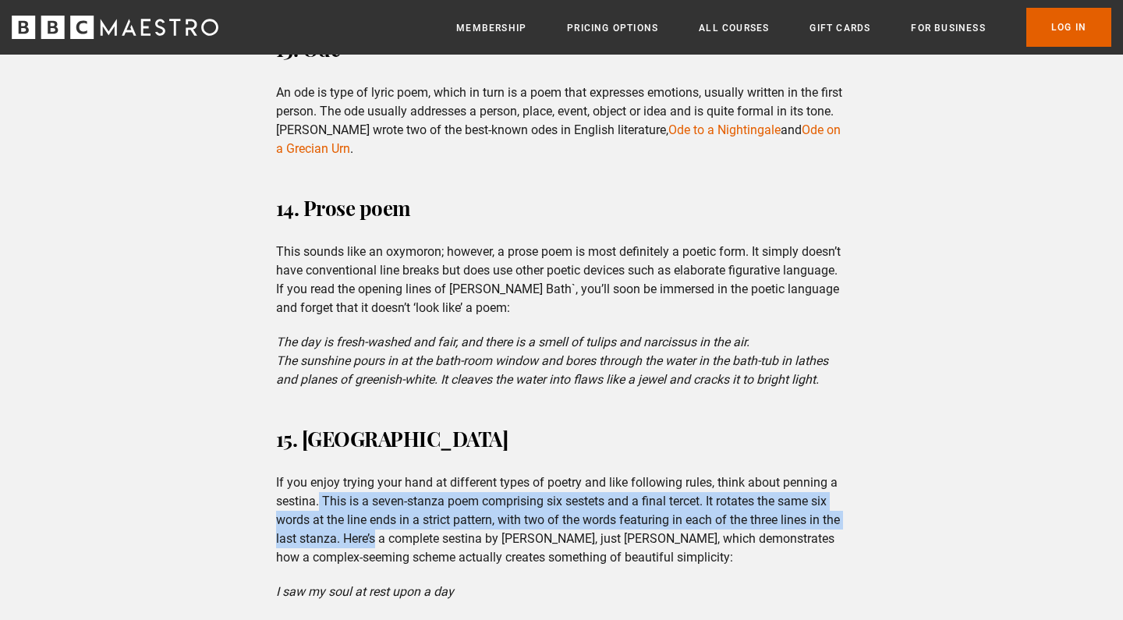
drag, startPoint x: 372, startPoint y: 556, endPoint x: 320, endPoint y: 510, distance: 69.6
click at [320, 509] on p "If you enjoy trying your hand at different types of poetry and like following r…" at bounding box center [562, 520] width 572 height 94
click at [320, 510] on p "If you enjoy trying your hand at different types of poetry and like following r…" at bounding box center [562, 520] width 572 height 94
drag, startPoint x: 320, startPoint y: 510, endPoint x: 368, endPoint y: 552, distance: 64.1
click at [368, 551] on p "If you enjoy trying your hand at different types of poetry and like following r…" at bounding box center [562, 520] width 572 height 94
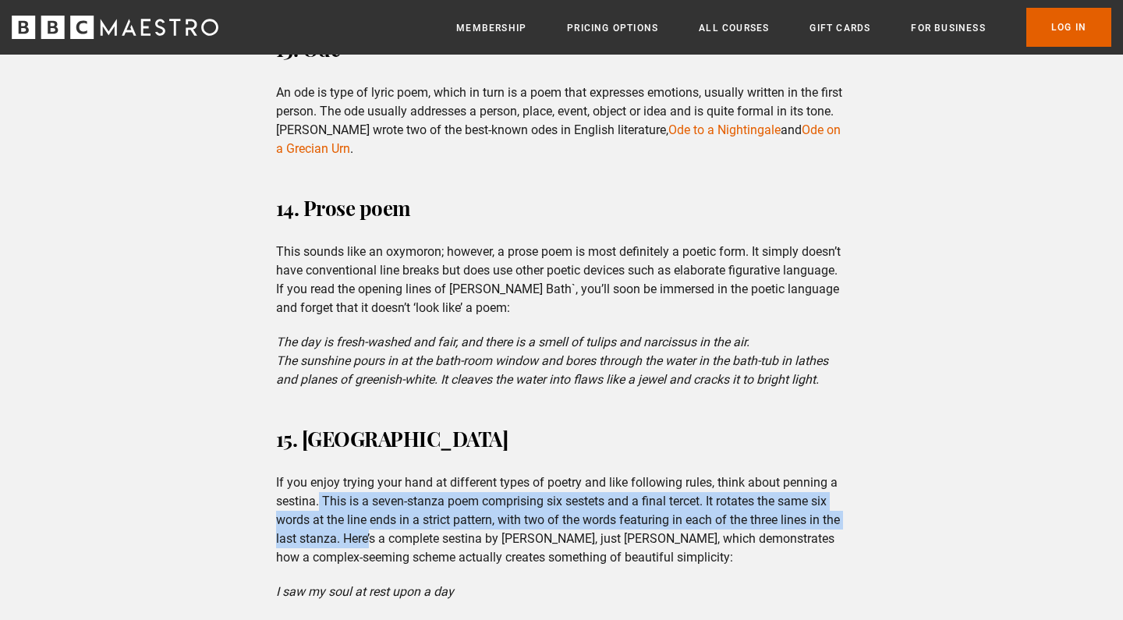
click at [368, 552] on p "If you enjoy trying your hand at different types of poetry and like following r…" at bounding box center [562, 520] width 572 height 94
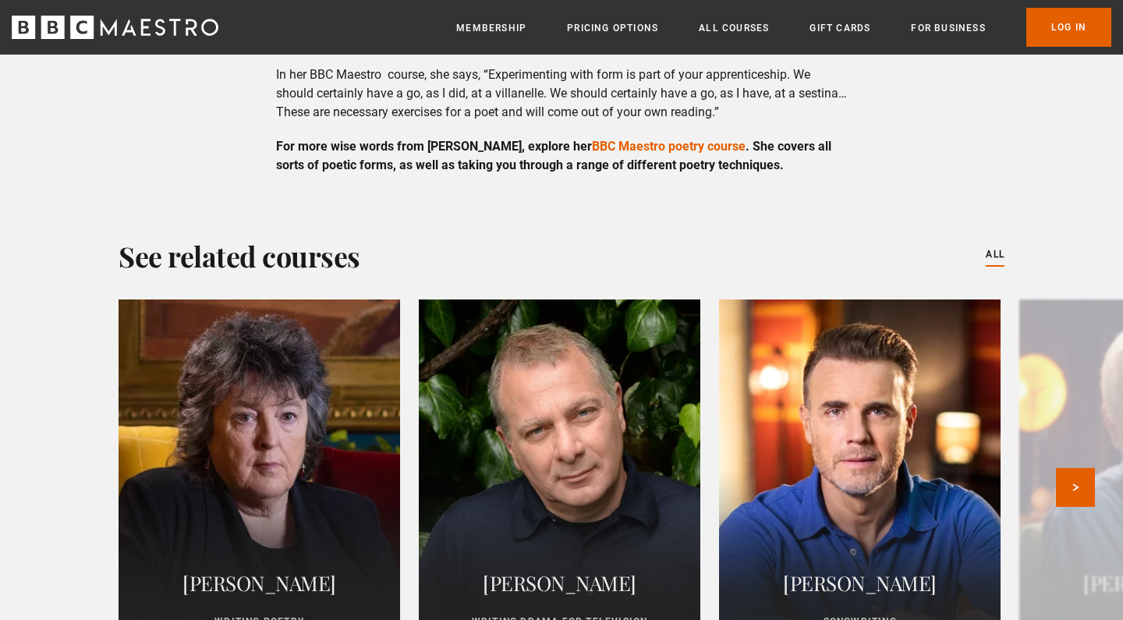
scroll to position [7081, 0]
